Goal: Find specific page/section: Find specific page/section

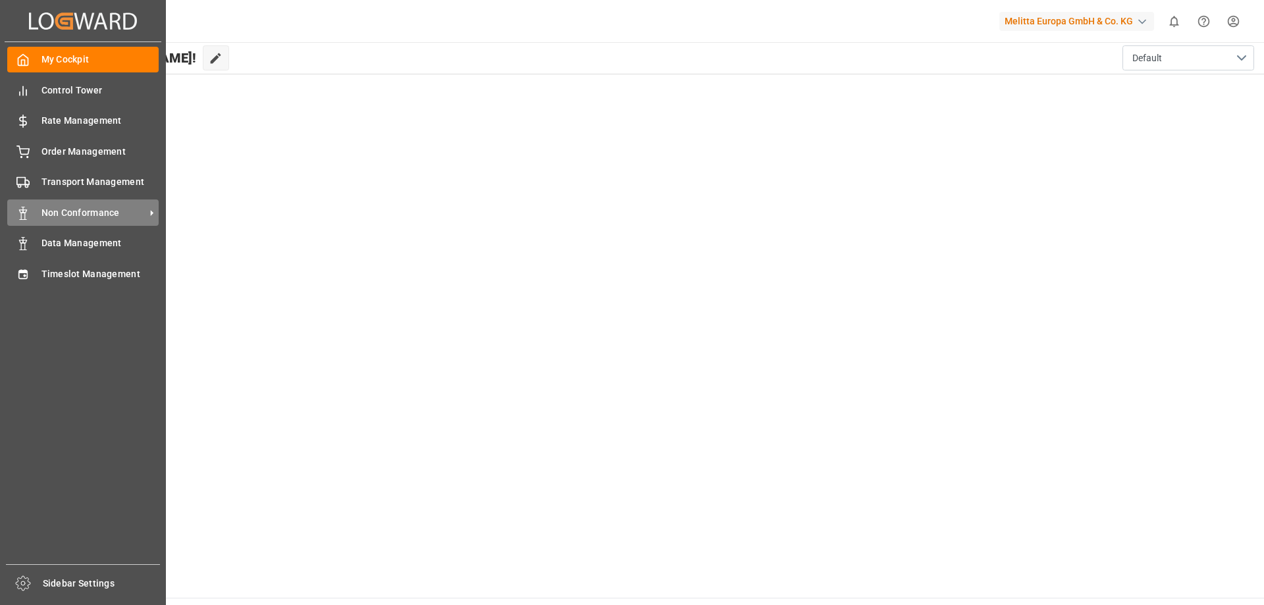
click at [79, 208] on span "Non Conformance" at bounding box center [93, 213] width 104 height 14
click at [93, 213] on span "Non Conformance" at bounding box center [93, 213] width 104 height 14
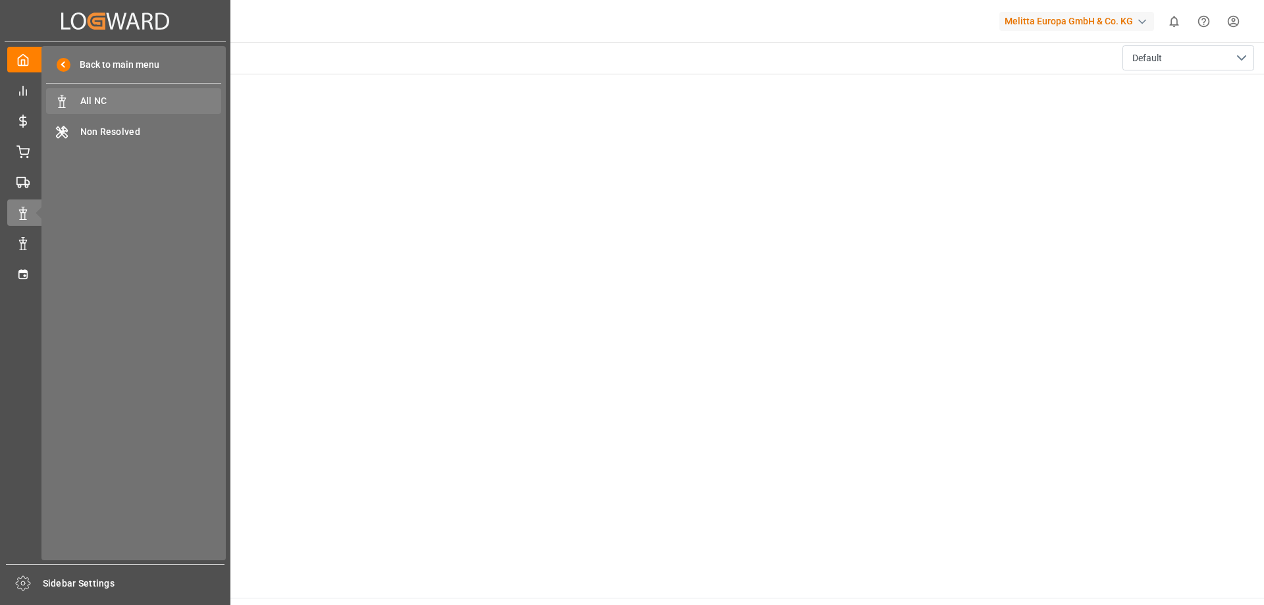
click at [157, 91] on div "All NC All NC" at bounding box center [133, 101] width 175 height 26
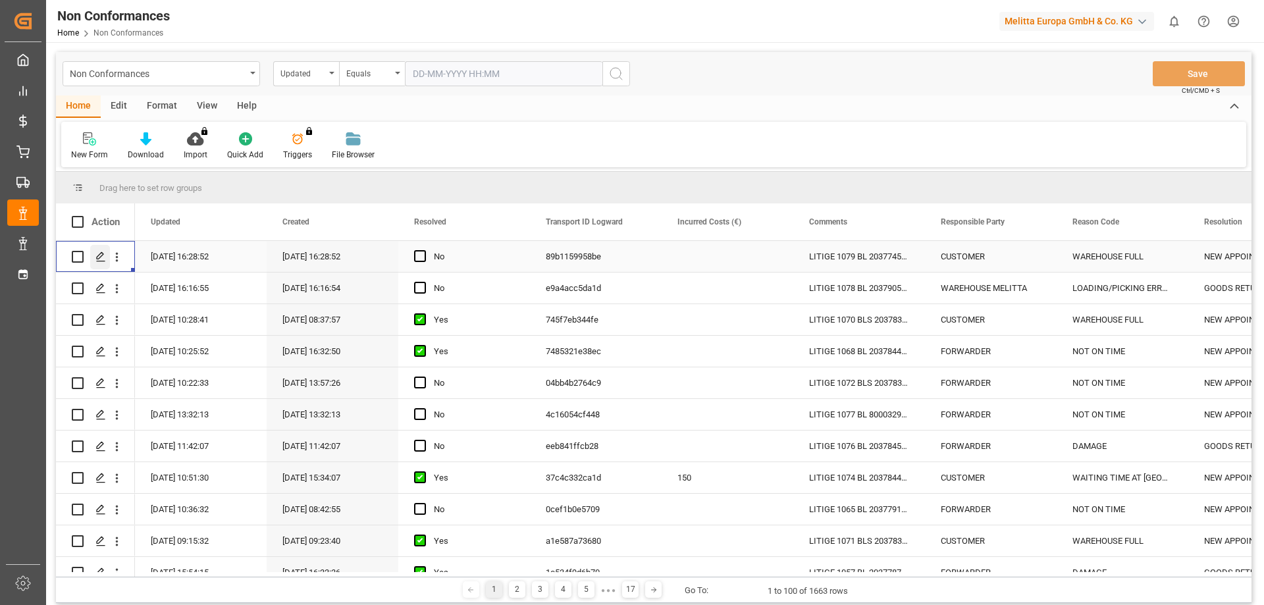
click at [104, 263] on div "Press SPACE to select this row." at bounding box center [100, 257] width 20 height 24
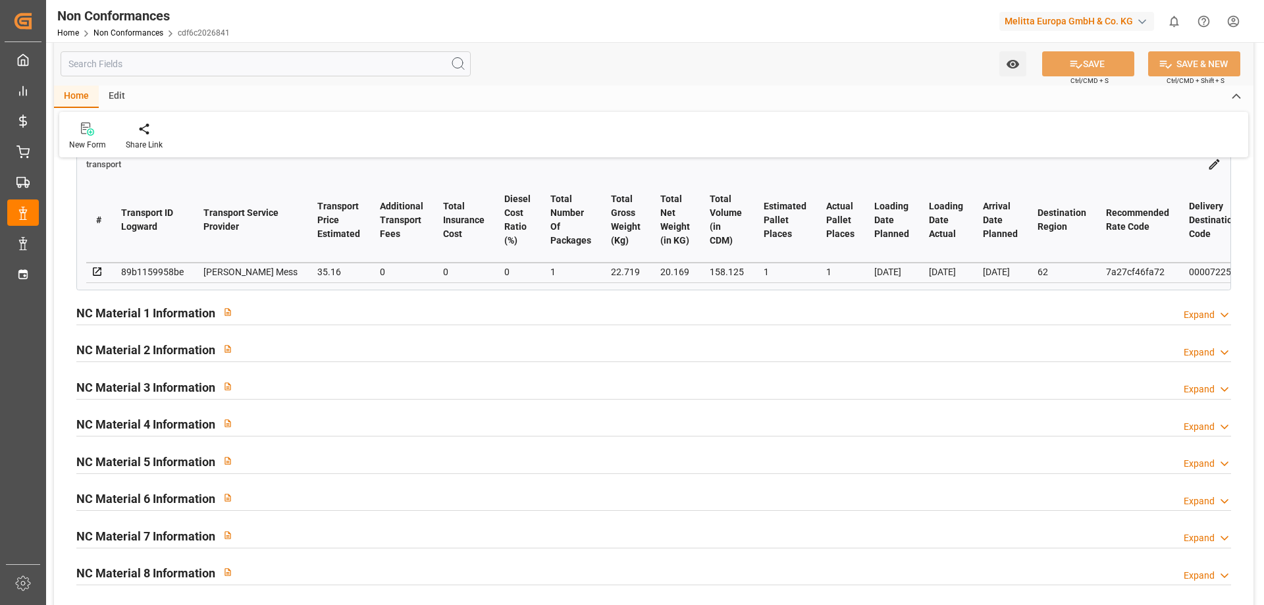
scroll to position [263, 0]
